Goal: Navigation & Orientation: Find specific page/section

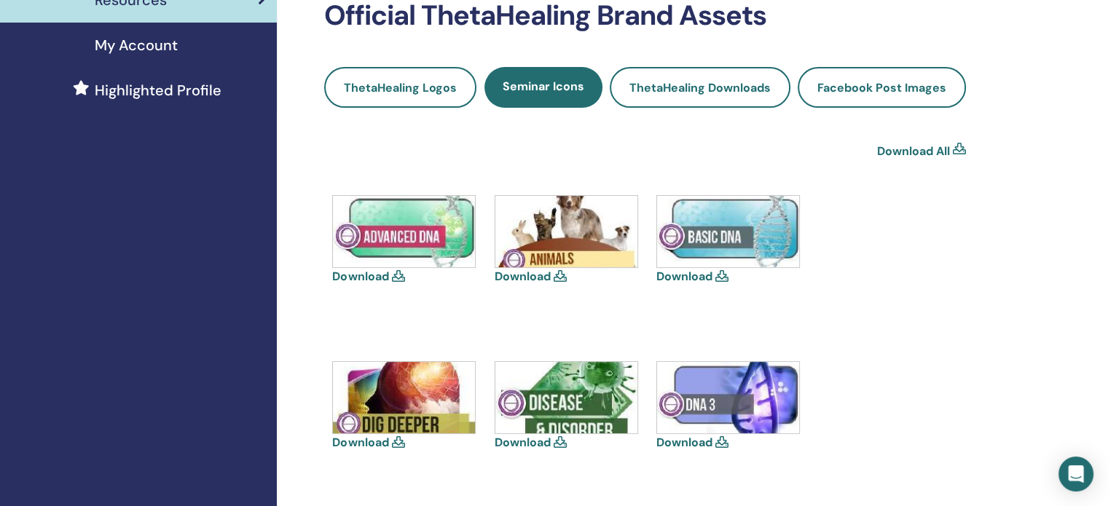
scroll to position [364, 0]
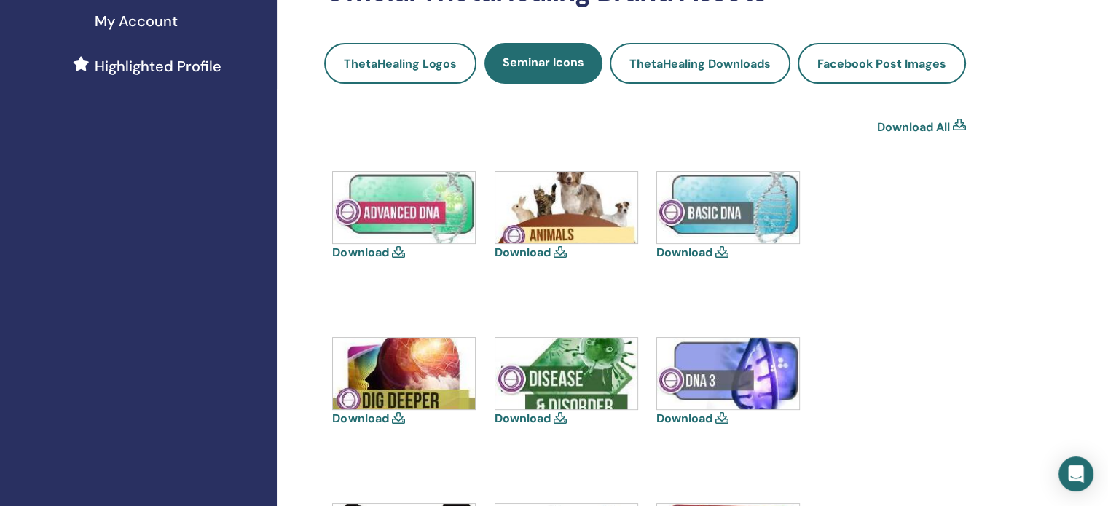
click at [395, 416] on icon at bounding box center [397, 418] width 13 height 12
click at [367, 420] on link "Download" at bounding box center [360, 418] width 56 height 15
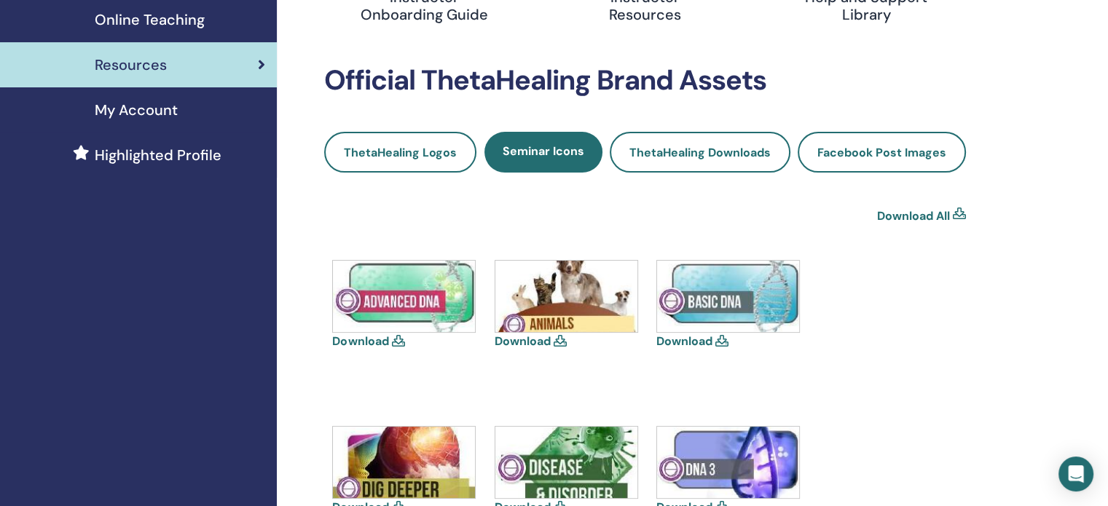
scroll to position [0, 0]
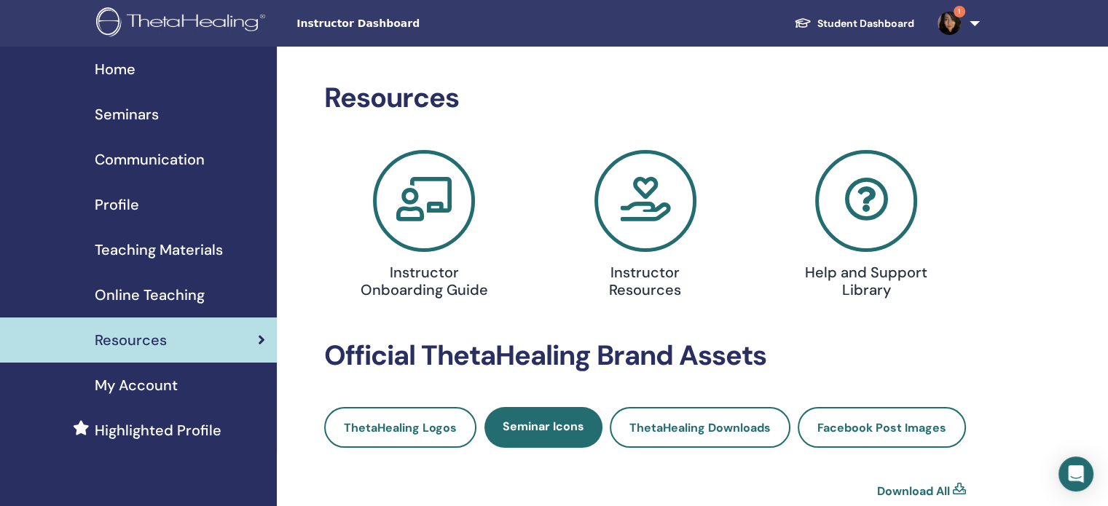
click at [112, 115] on span "Seminars" at bounding box center [127, 114] width 64 height 22
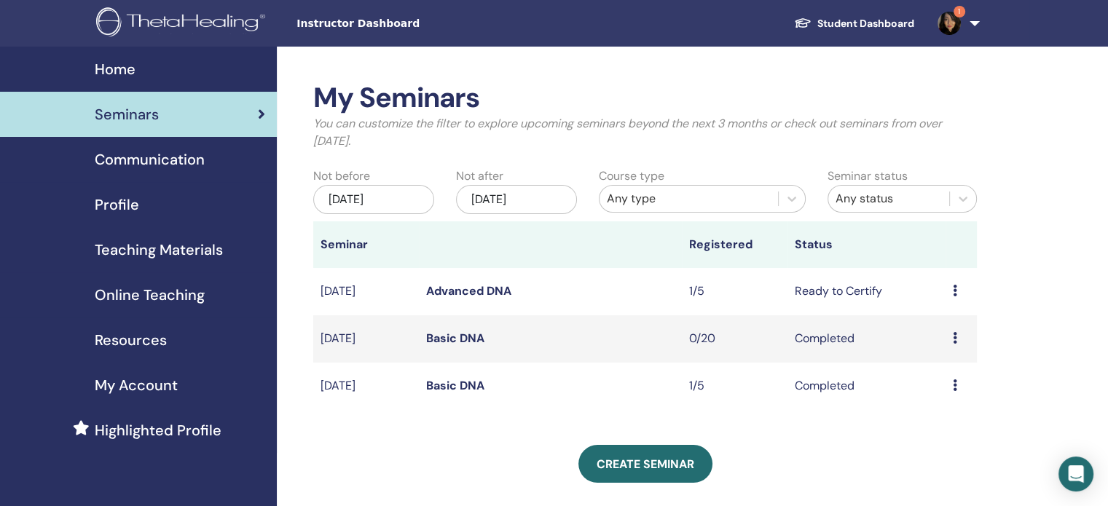
click at [953, 291] on icon at bounding box center [955, 291] width 4 height 12
click at [930, 321] on link "Edit" at bounding box center [925, 324] width 21 height 15
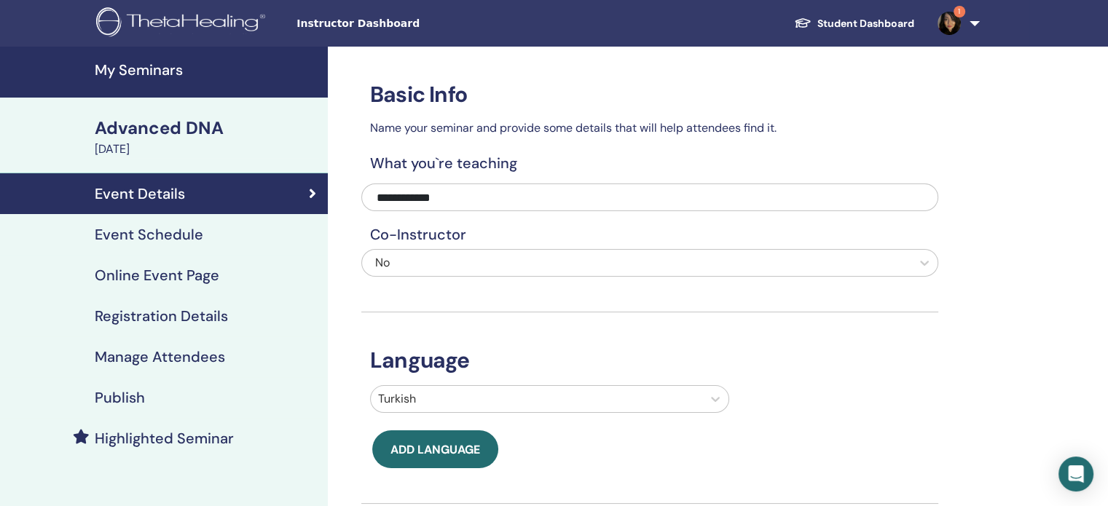
click at [173, 142] on div "August 25, 2025" at bounding box center [207, 149] width 224 height 17
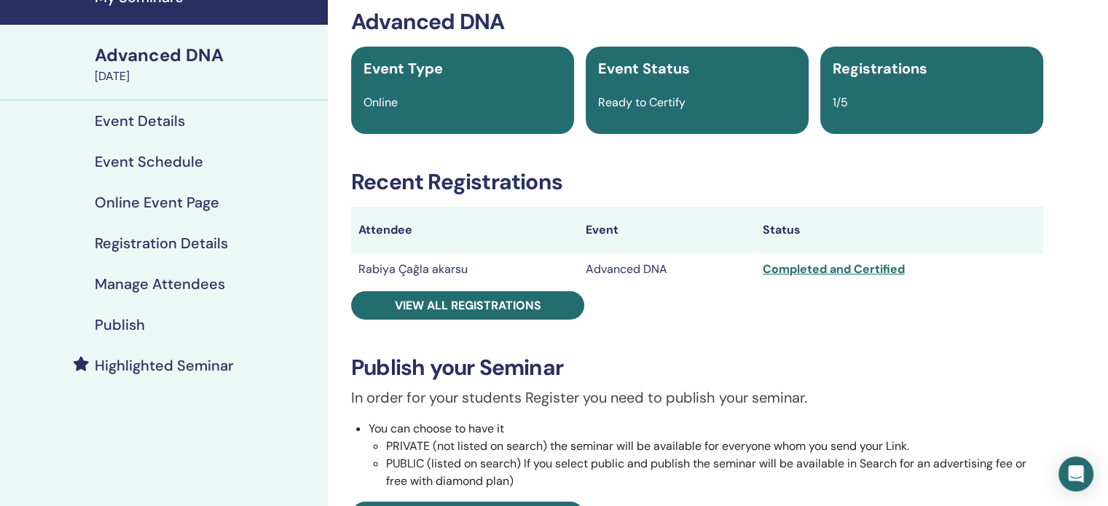
scroll to position [73, 0]
drag, startPoint x: 674, startPoint y: 101, endPoint x: 557, endPoint y: 114, distance: 118.1
click at [557, 114] on div "Event Type Online Event Status Ready to Certify Registrations 1/5" at bounding box center [697, 90] width 692 height 87
click at [724, 113] on div "Event Status Ready to Certify" at bounding box center [697, 90] width 223 height 87
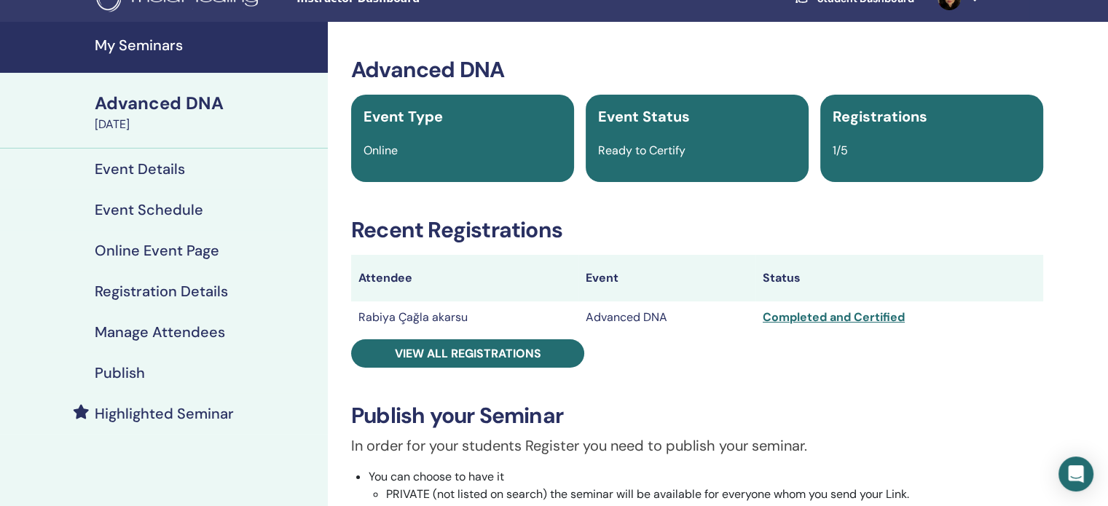
scroll to position [0, 0]
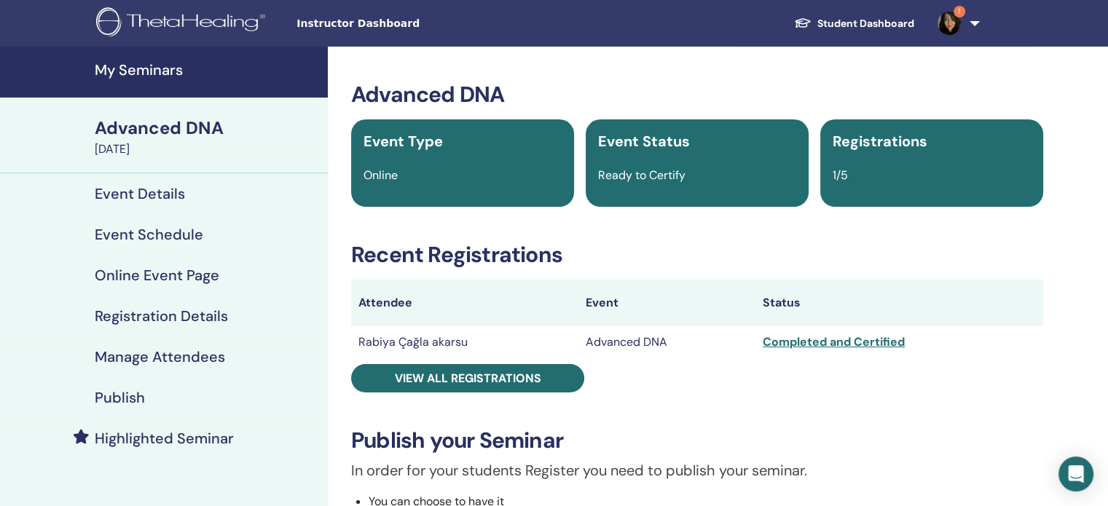
click at [969, 23] on link "1" at bounding box center [956, 23] width 60 height 47
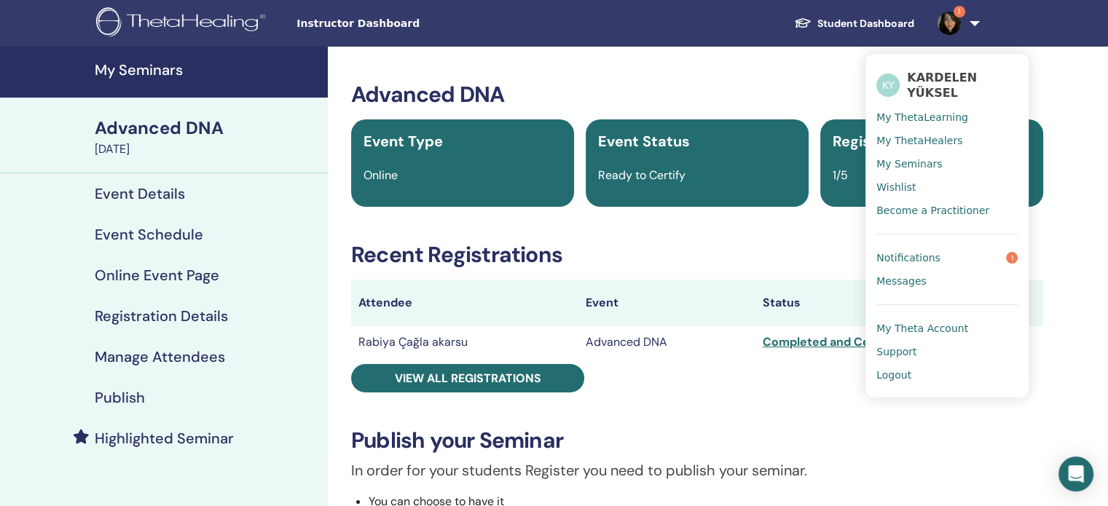
click at [918, 157] on span "My Seminars" at bounding box center [910, 163] width 66 height 13
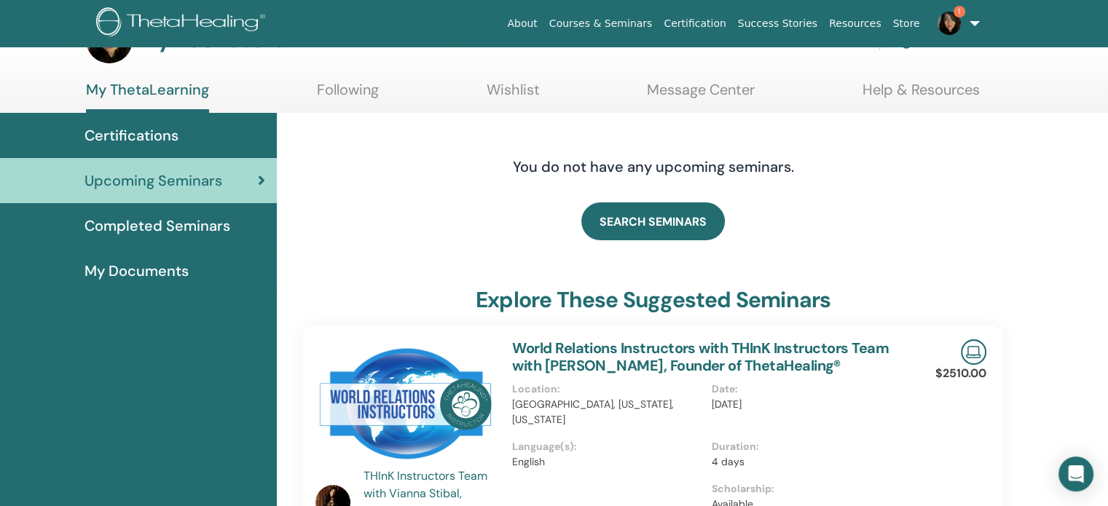
scroll to position [73, 0]
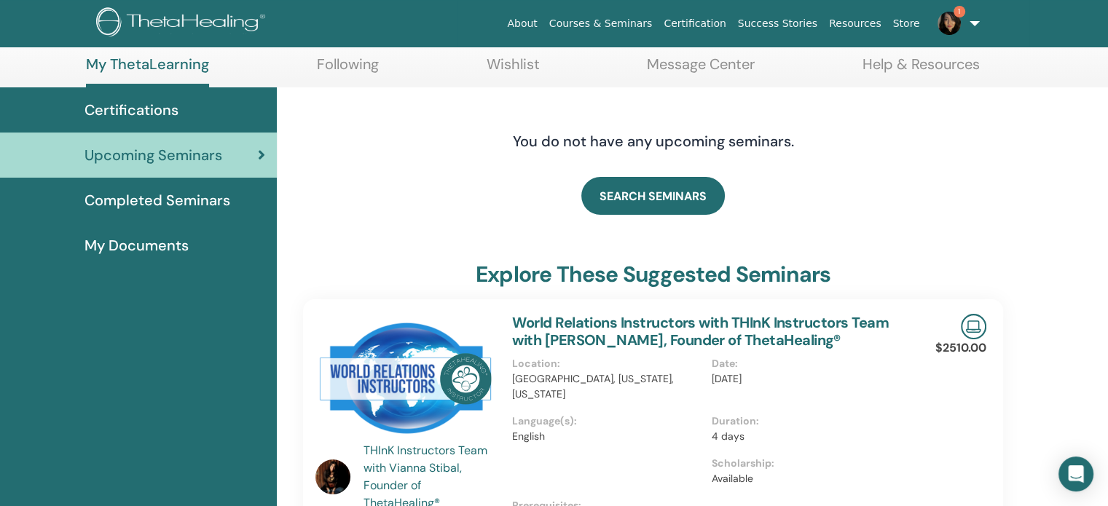
click at [154, 254] on span "My Documents" at bounding box center [137, 246] width 104 height 22
click at [151, 246] on span "My Documents" at bounding box center [137, 246] width 104 height 22
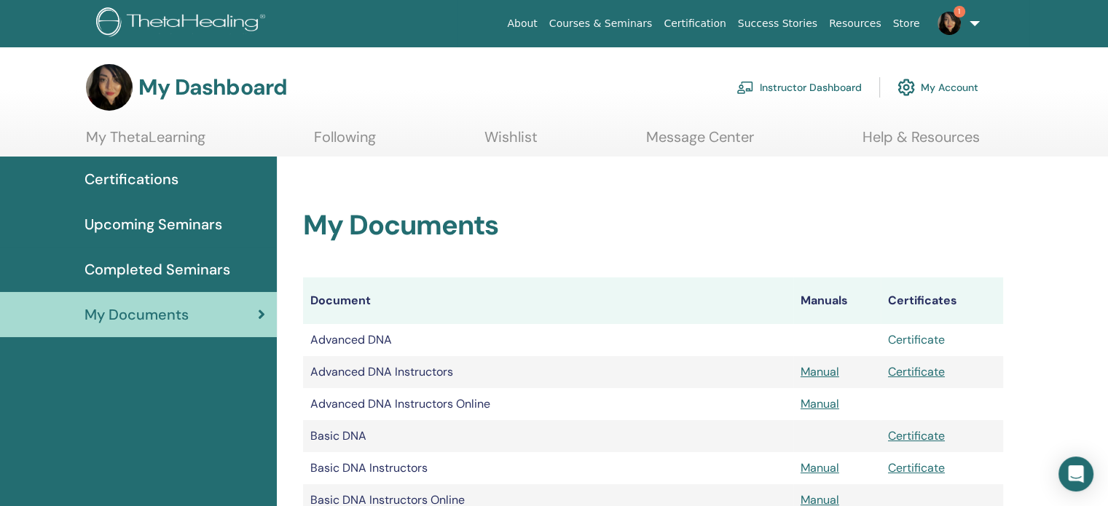
click at [920, 340] on link "Certificate" at bounding box center [916, 339] width 57 height 15
click at [954, 29] on img at bounding box center [949, 23] width 23 height 23
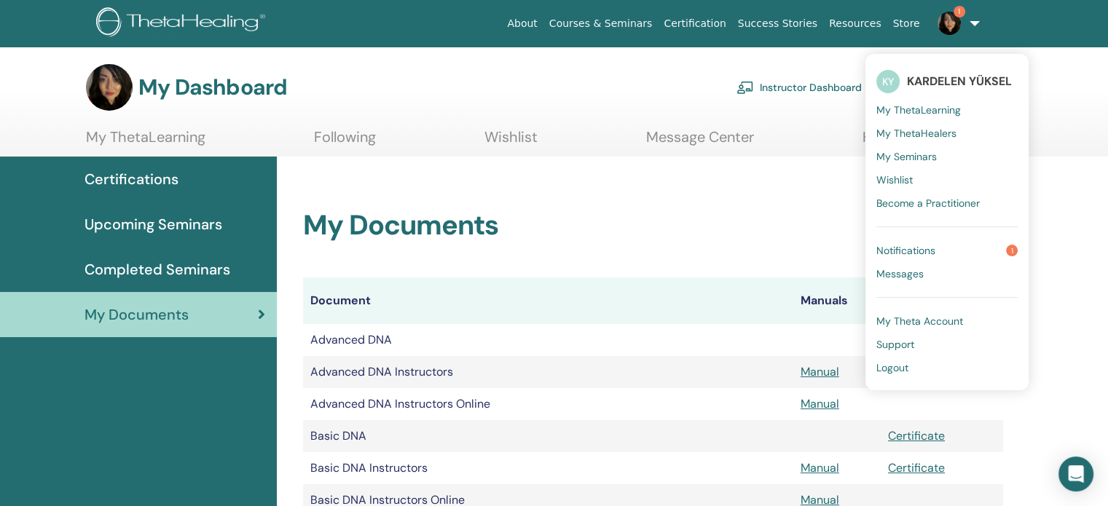
click at [930, 136] on span "My ThetaHealers" at bounding box center [917, 133] width 80 height 13
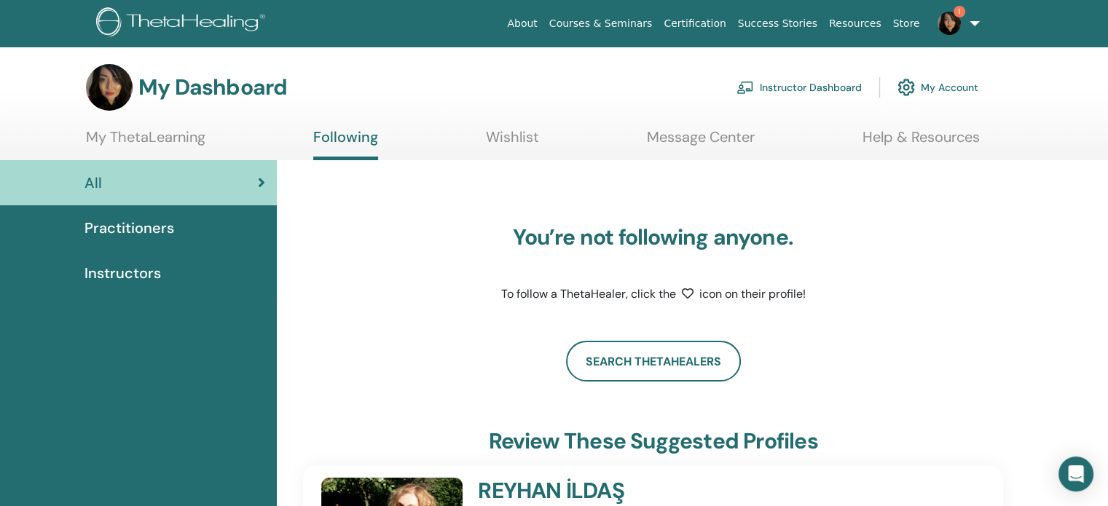
click at [187, 227] on div "Practitioners" at bounding box center [139, 228] width 254 height 22
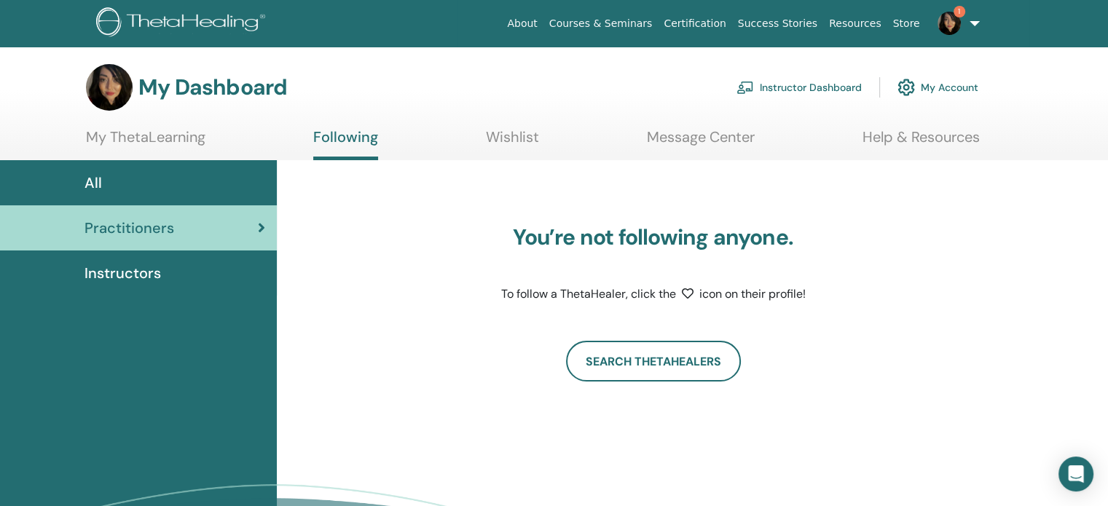
click at [138, 275] on span "Instructors" at bounding box center [123, 273] width 77 height 22
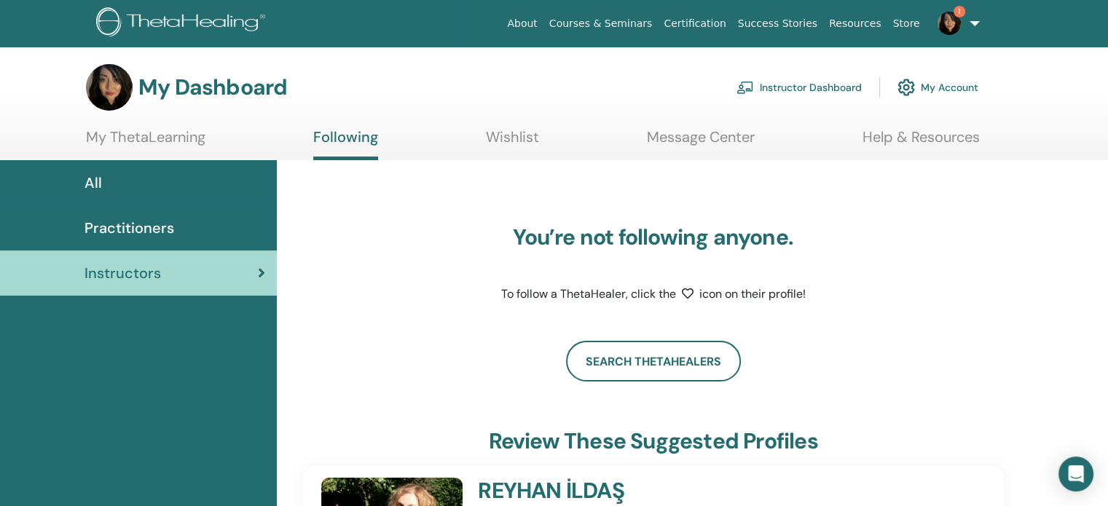
click at [781, 89] on link "Instructor Dashboard" at bounding box center [799, 87] width 125 height 32
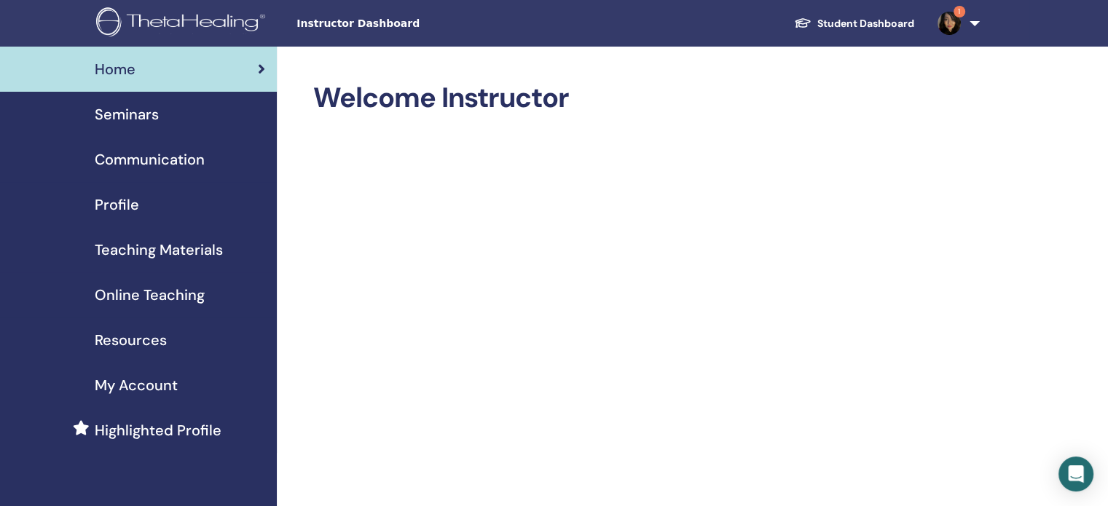
click at [963, 24] on span "1" at bounding box center [949, 23] width 35 height 12
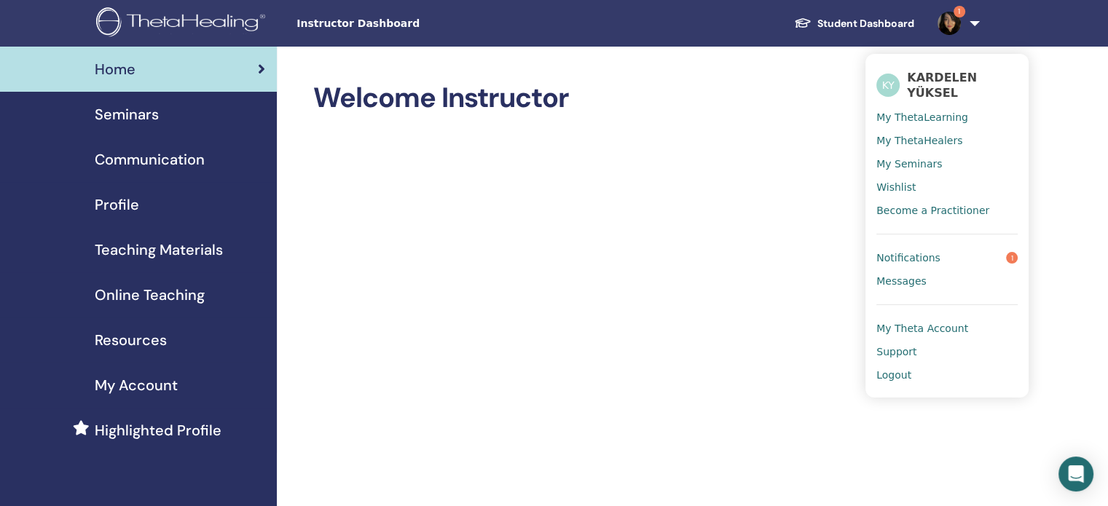
click at [942, 83] on span "KARDELEN YÜKSEL" at bounding box center [962, 85] width 111 height 31
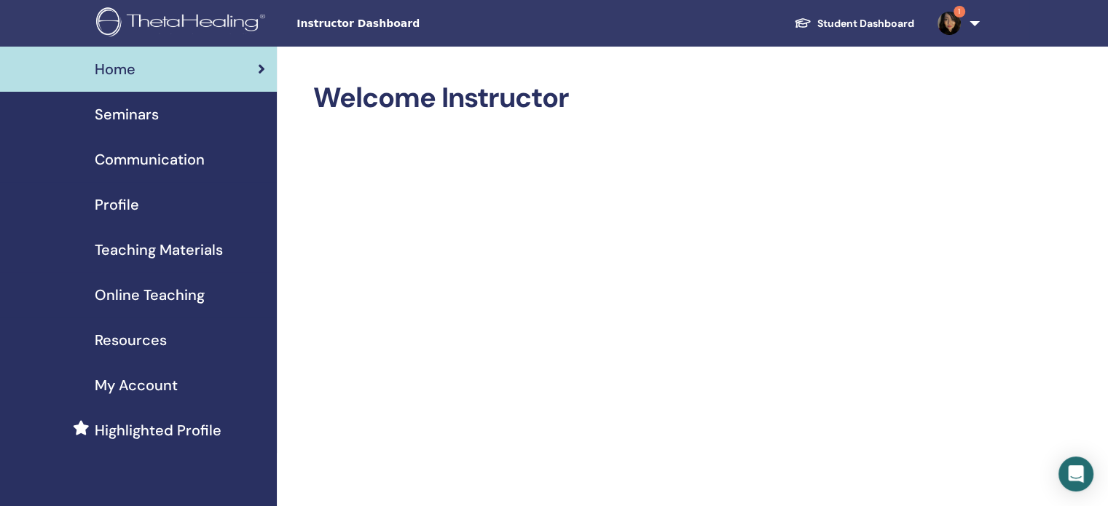
click at [969, 23] on link "1" at bounding box center [956, 23] width 60 height 47
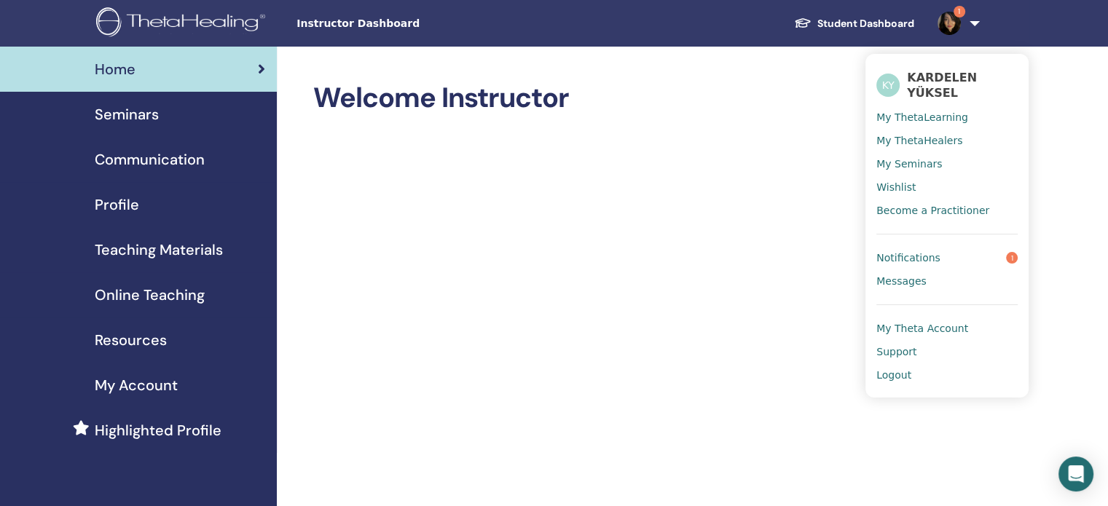
click at [950, 79] on span "KARDELEN YÜKSEL" at bounding box center [962, 85] width 111 height 31
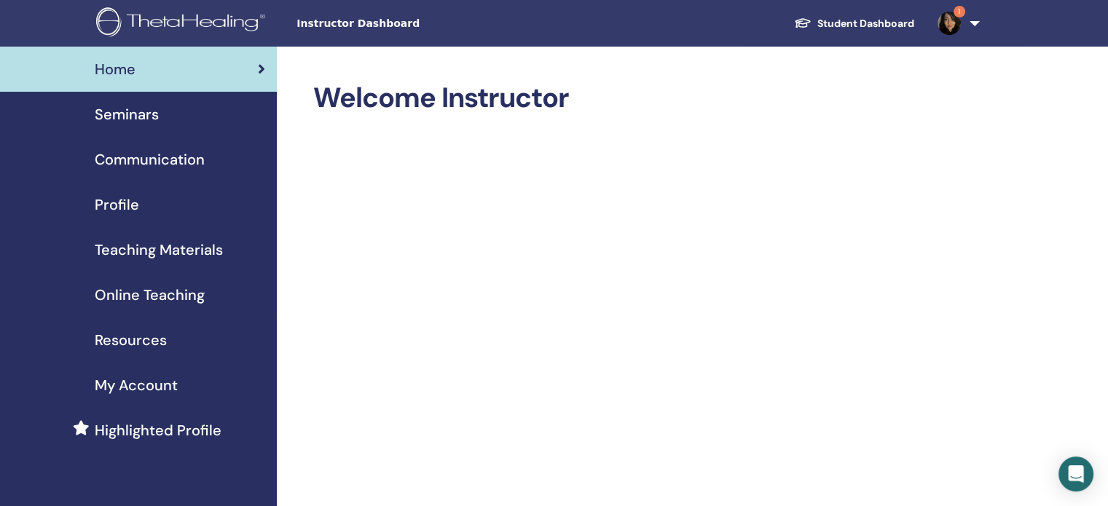
click at [348, 31] on span "Instructor Dashboard" at bounding box center [406, 23] width 219 height 15
click at [348, 23] on span "Instructor Dashboard" at bounding box center [406, 23] width 219 height 15
click at [137, 31] on img at bounding box center [183, 23] width 174 height 33
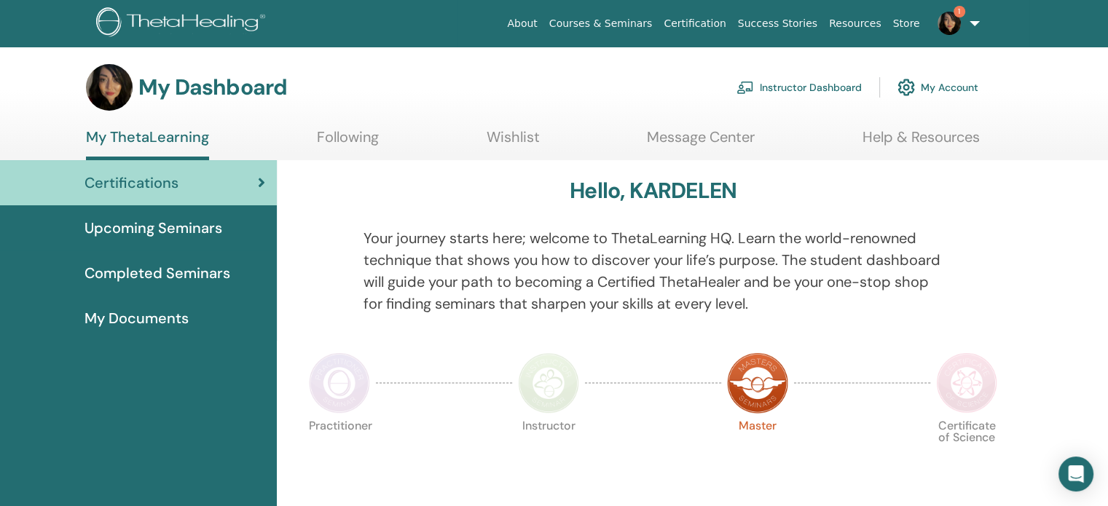
click at [831, 90] on link "Instructor Dashboard" at bounding box center [799, 87] width 125 height 32
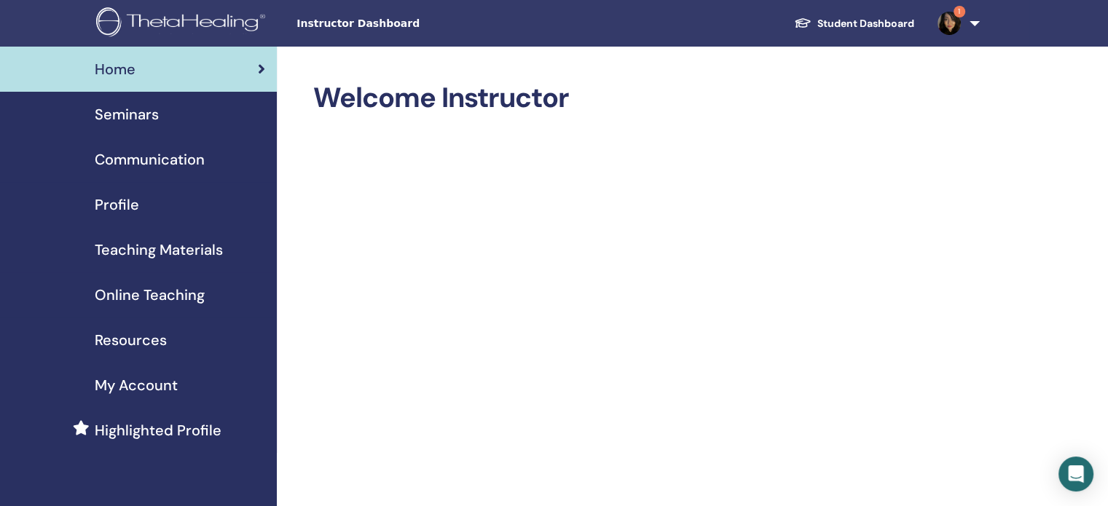
click at [170, 381] on span "My Account" at bounding box center [136, 386] width 83 height 22
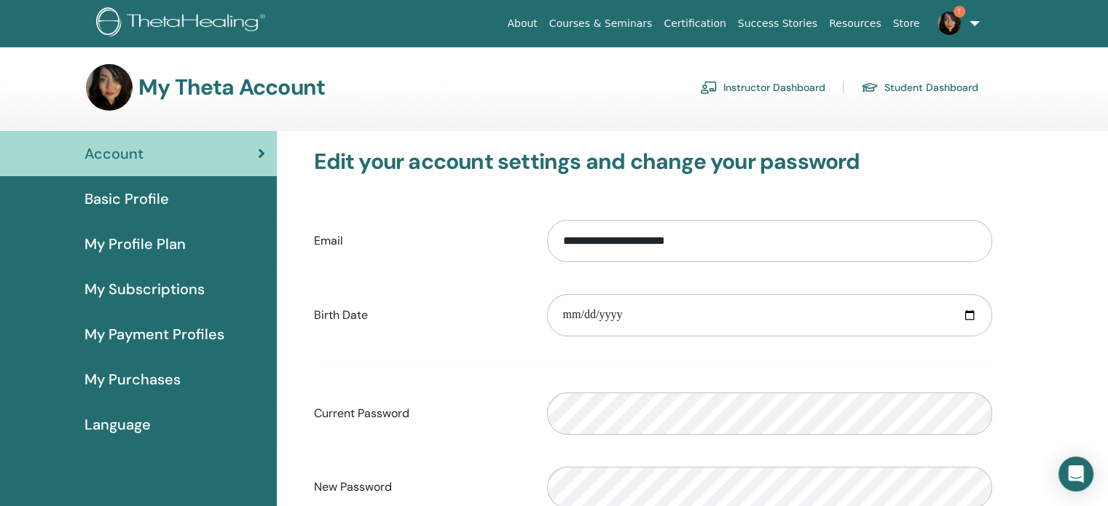
click at [974, 27] on link "1" at bounding box center [956, 23] width 60 height 47
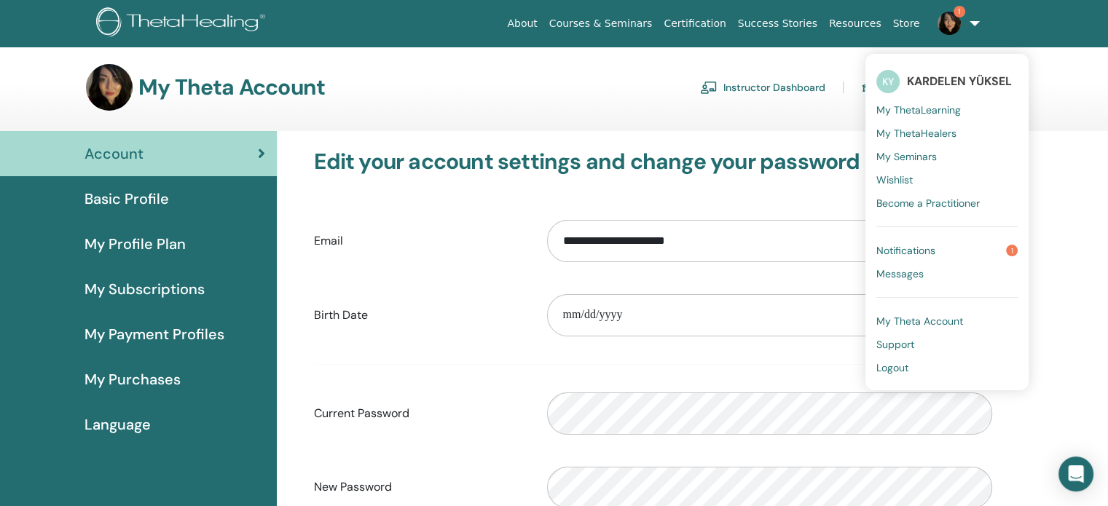
click at [920, 152] on span "My Seminars" at bounding box center [907, 156] width 60 height 13
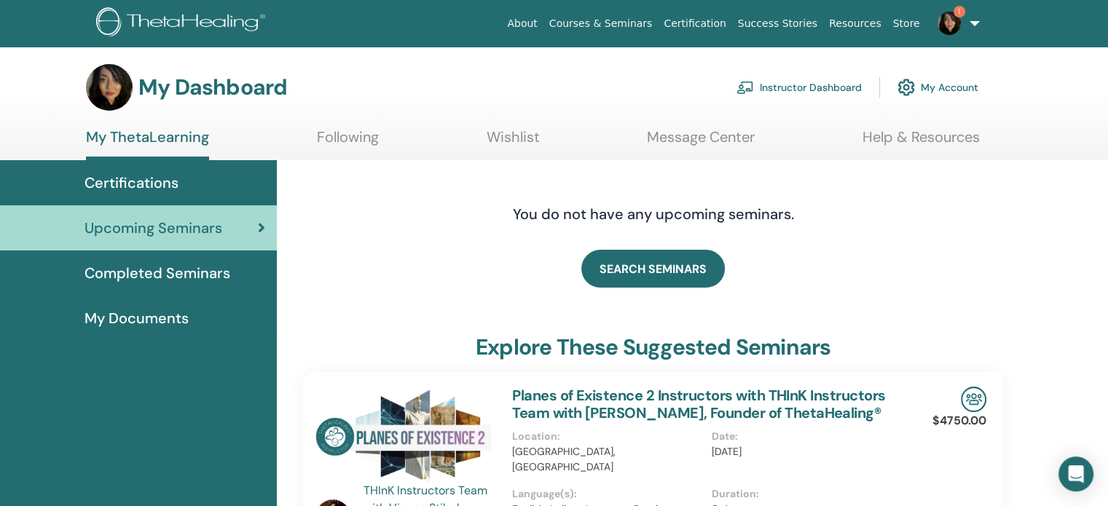
click at [204, 269] on span "Completed Seminars" at bounding box center [158, 273] width 146 height 22
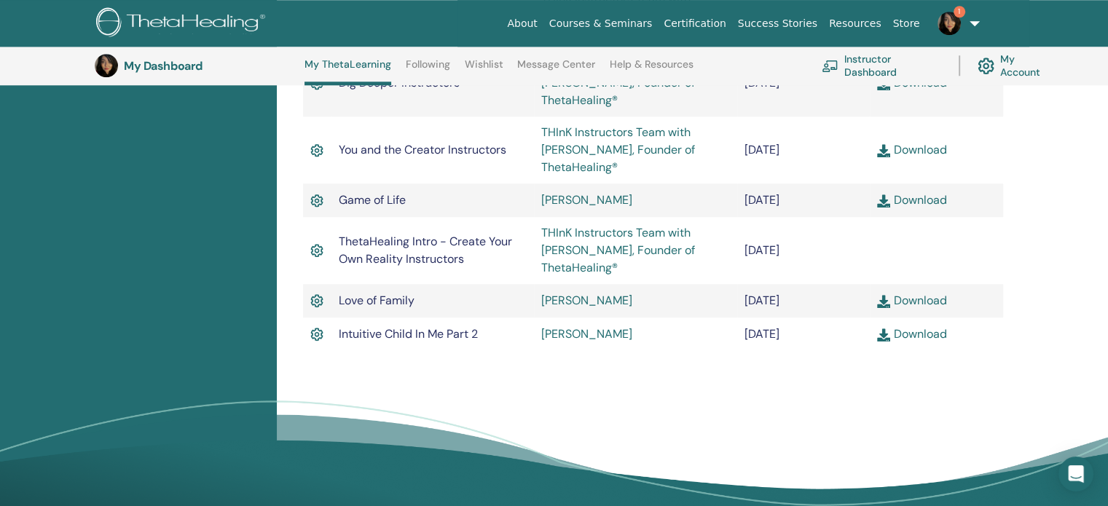
scroll to position [1277, 0]
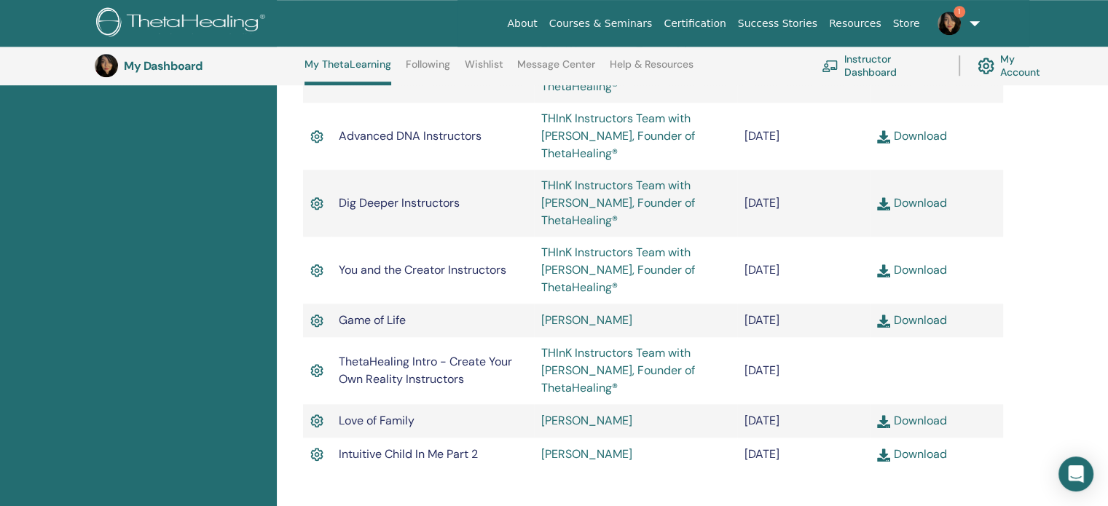
click at [951, 23] on img at bounding box center [949, 23] width 23 height 23
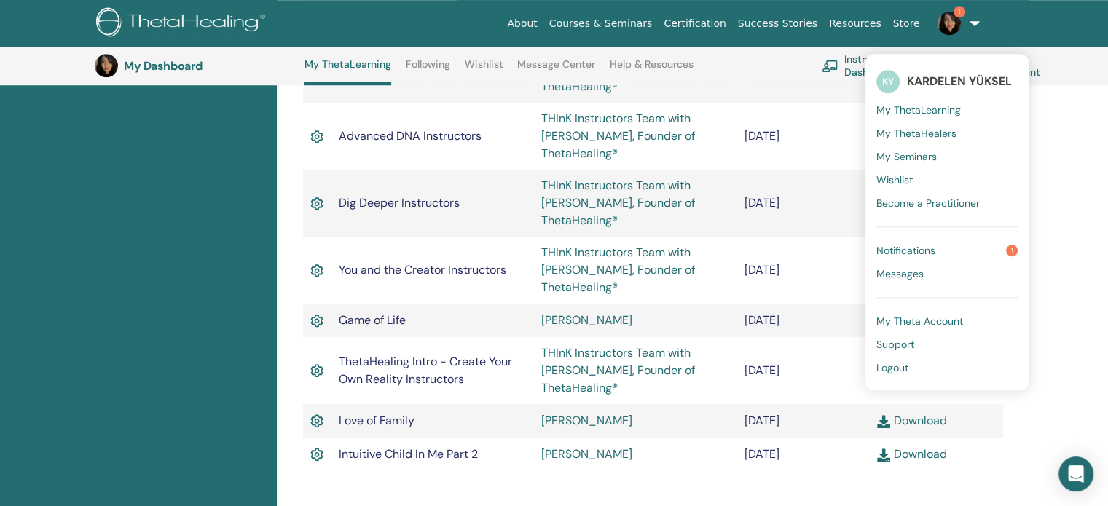
click at [911, 310] on link "My Theta Account" at bounding box center [947, 321] width 141 height 23
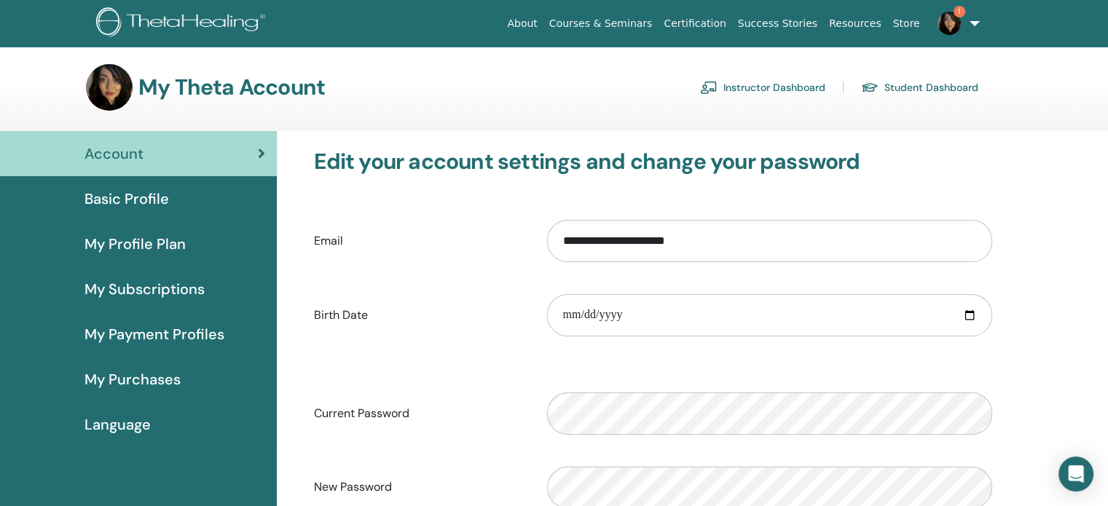
click at [210, 188] on div "Basic Profile" at bounding box center [139, 199] width 254 height 22
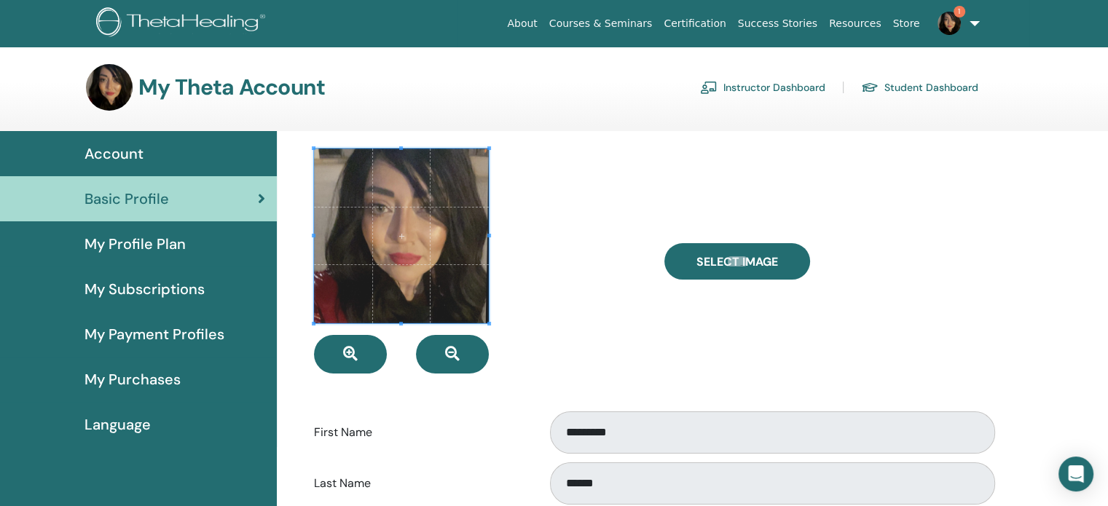
click at [207, 246] on div "My Profile Plan" at bounding box center [139, 244] width 254 height 22
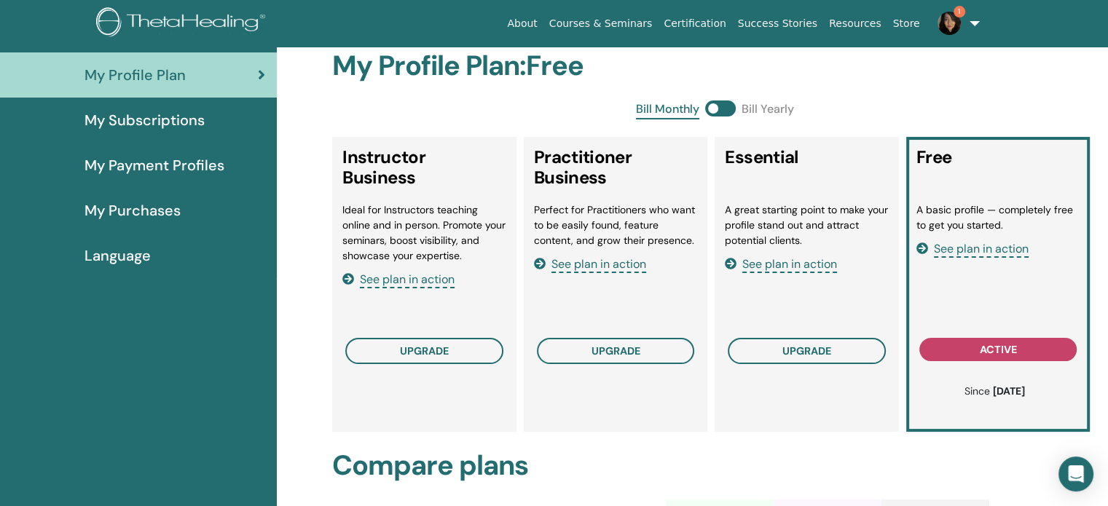
scroll to position [178, 0]
